Goal: Information Seeking & Learning: Learn about a topic

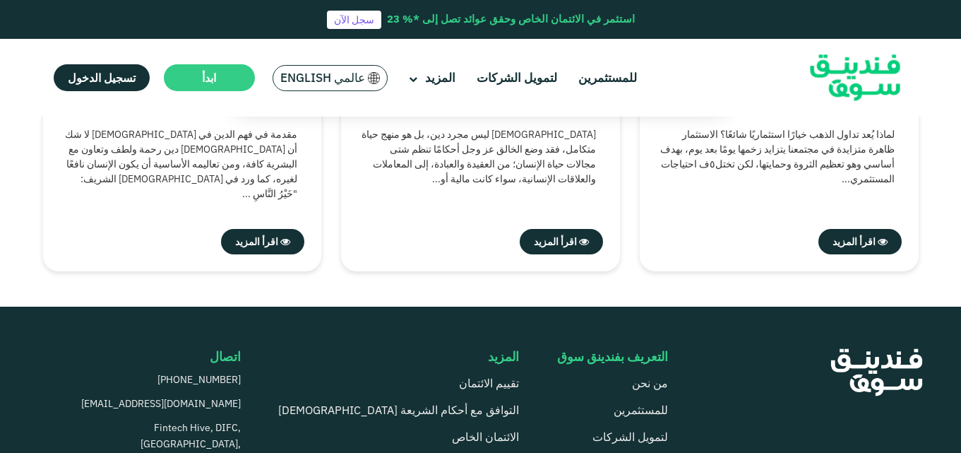
scroll to position [2401, 0]
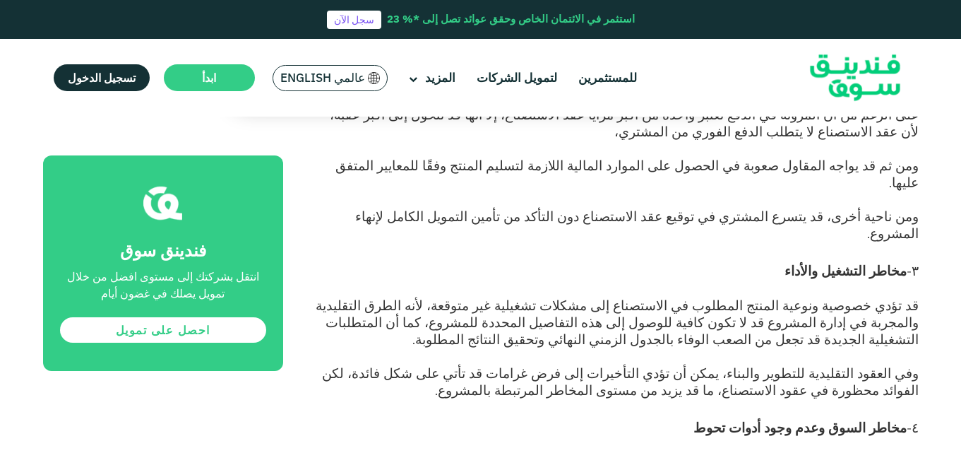
scroll to position [1130, 0]
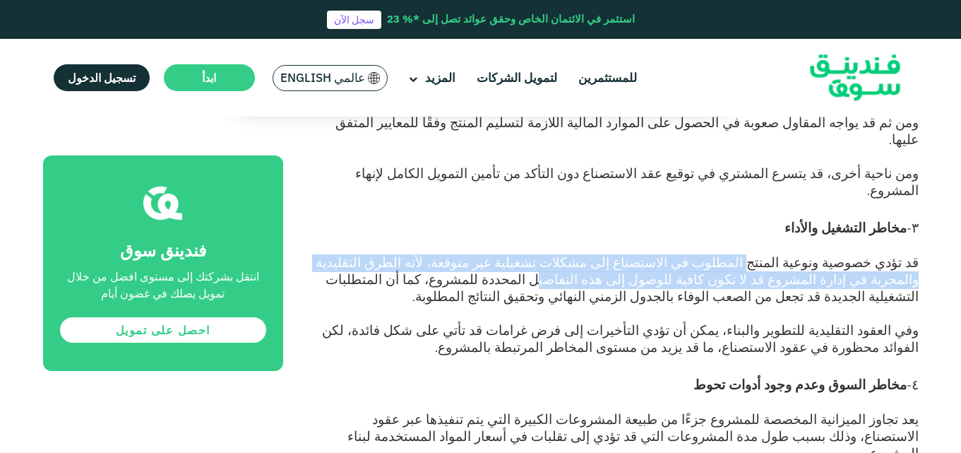
drag, startPoint x: 777, startPoint y: 184, endPoint x: 756, endPoint y: 203, distance: 28.0
click at [756, 254] on span "قد تؤدي خصوصية ونوعية المنتج المطلوب في الاستصناع إلى مشكلات تشغيلية غير متوقعة…" at bounding box center [617, 279] width 603 height 50
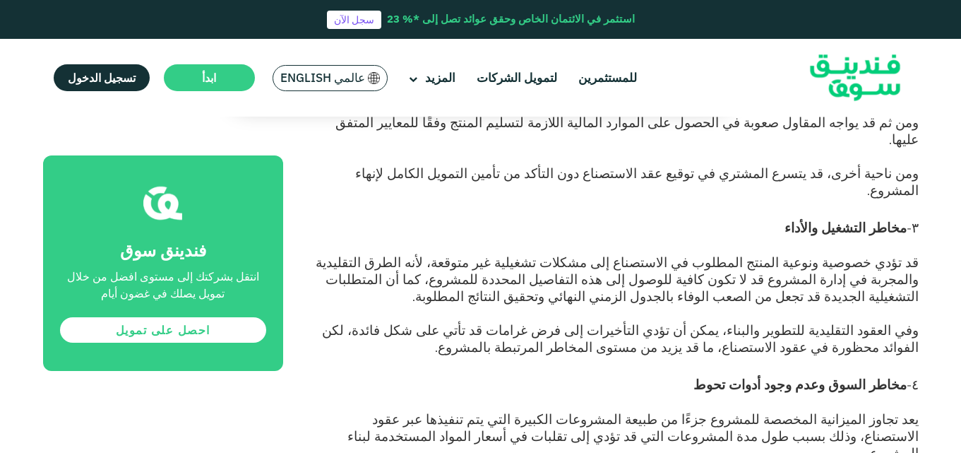
click at [744, 322] on span "وفي العقود التقليدية للتطوير والبناء، يمكن أن تؤدي التأخيرات إلى فرض غرامات قد …" at bounding box center [620, 338] width 597 height 33
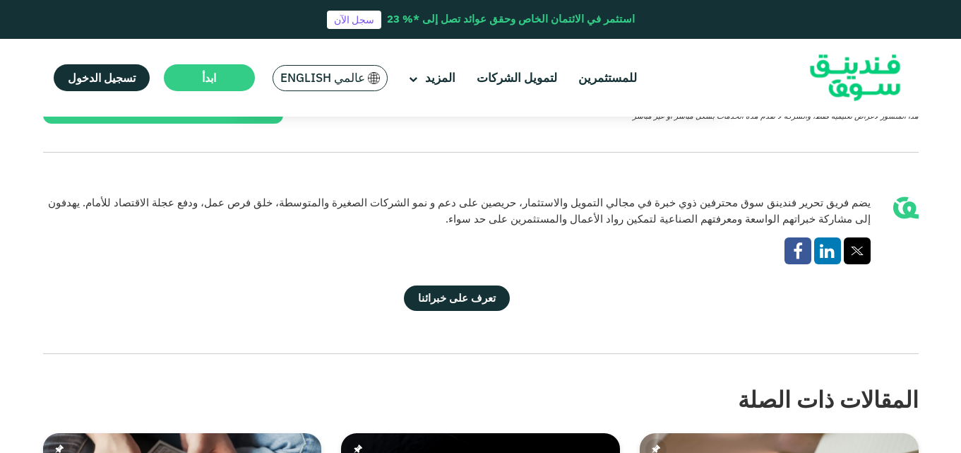
scroll to position [2683, 0]
